Goal: Find specific page/section: Find specific page/section

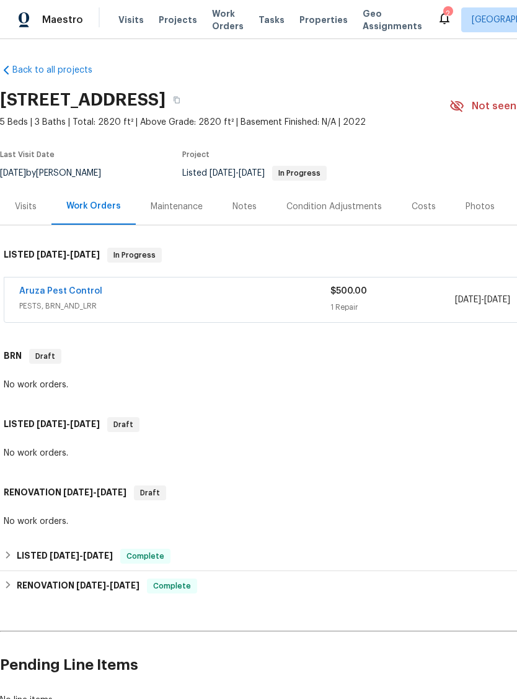
click at [27, 207] on div "Visits" at bounding box center [26, 206] width 22 height 12
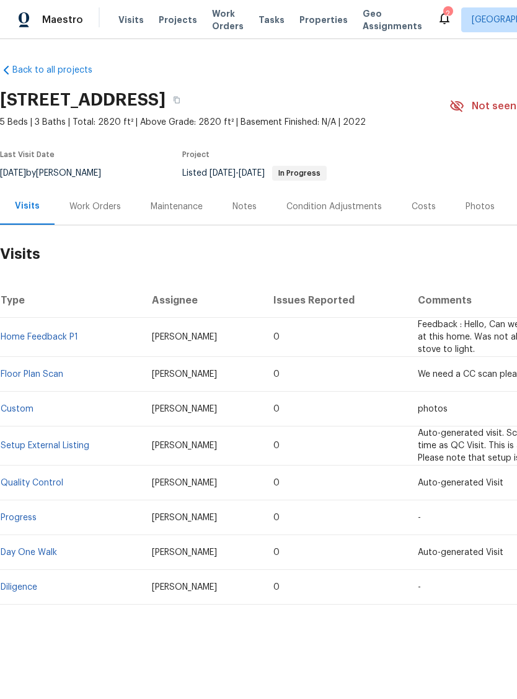
click at [466, 208] on div "Photos" at bounding box center [480, 206] width 29 height 12
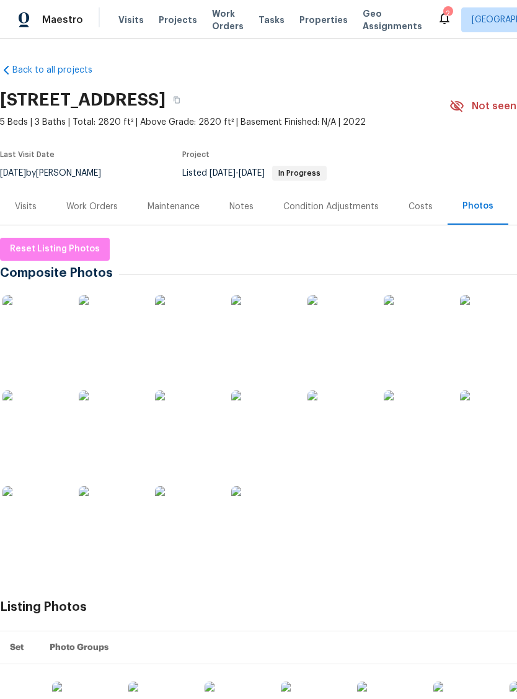
click at [45, 426] on img at bounding box center [33, 421] width 62 height 62
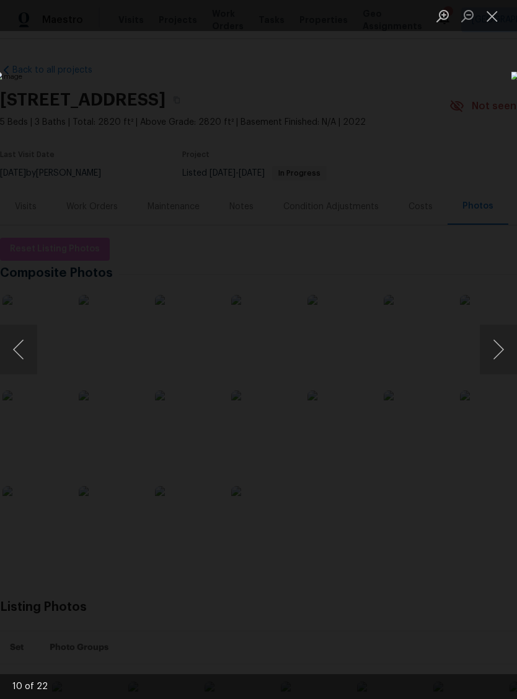
click at [498, 351] on button "Next image" at bounding box center [498, 349] width 37 height 50
click at [510, 347] on button "Next image" at bounding box center [498, 349] width 37 height 50
click at [510, 351] on button "Next image" at bounding box center [498, 349] width 37 height 50
click at [511, 351] on button "Next image" at bounding box center [498, 349] width 37 height 50
click at [511, 345] on button "Next image" at bounding box center [498, 349] width 37 height 50
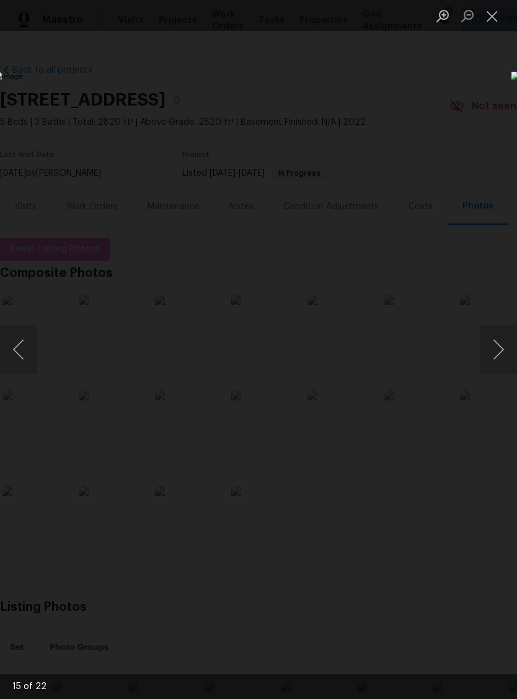
click at [505, 347] on button "Next image" at bounding box center [498, 349] width 37 height 50
click at [510, 349] on button "Next image" at bounding box center [498, 349] width 37 height 50
click at [511, 351] on button "Next image" at bounding box center [498, 349] width 37 height 50
click at [510, 352] on button "Next image" at bounding box center [498, 349] width 37 height 50
click at [511, 348] on button "Next image" at bounding box center [498, 349] width 37 height 50
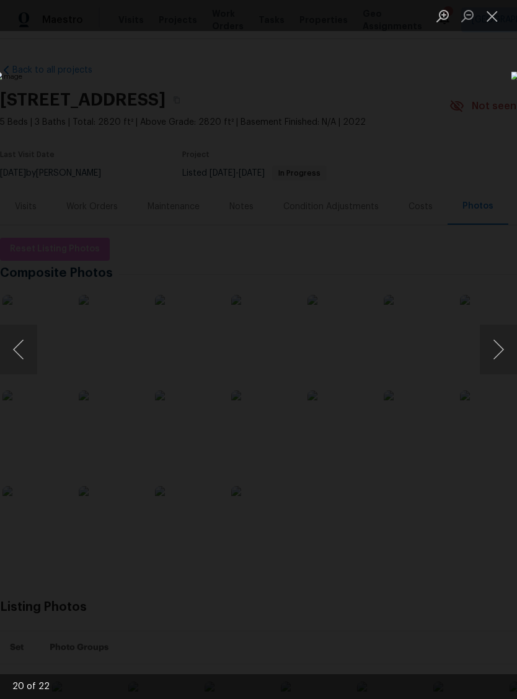
click at [496, 24] on button "Close lightbox" at bounding box center [492, 16] width 25 height 22
